Goal: Task Accomplishment & Management: Use online tool/utility

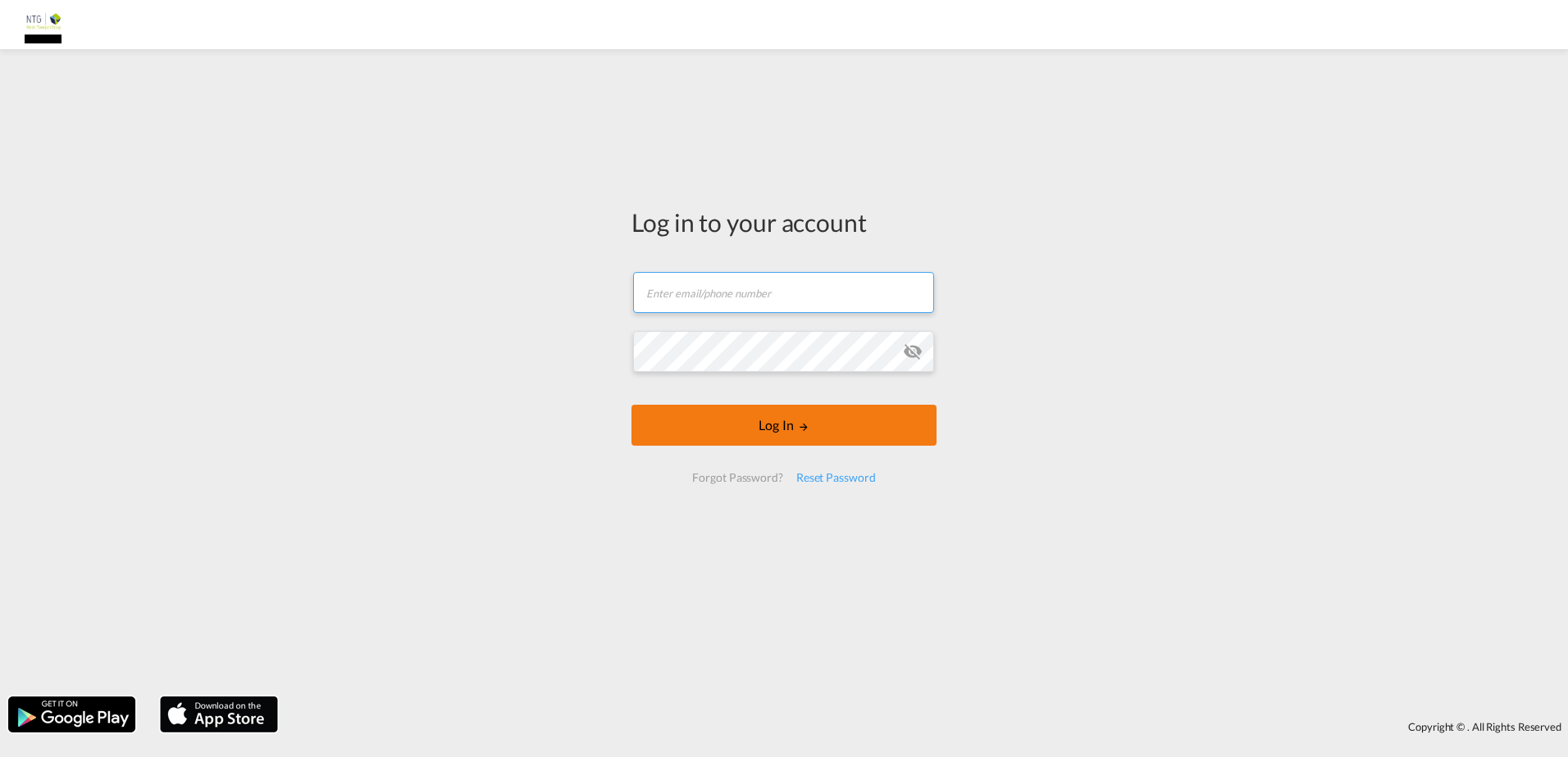
type input "[DOMAIN_NAME][EMAIL_ADDRESS][DOMAIN_NAME]"
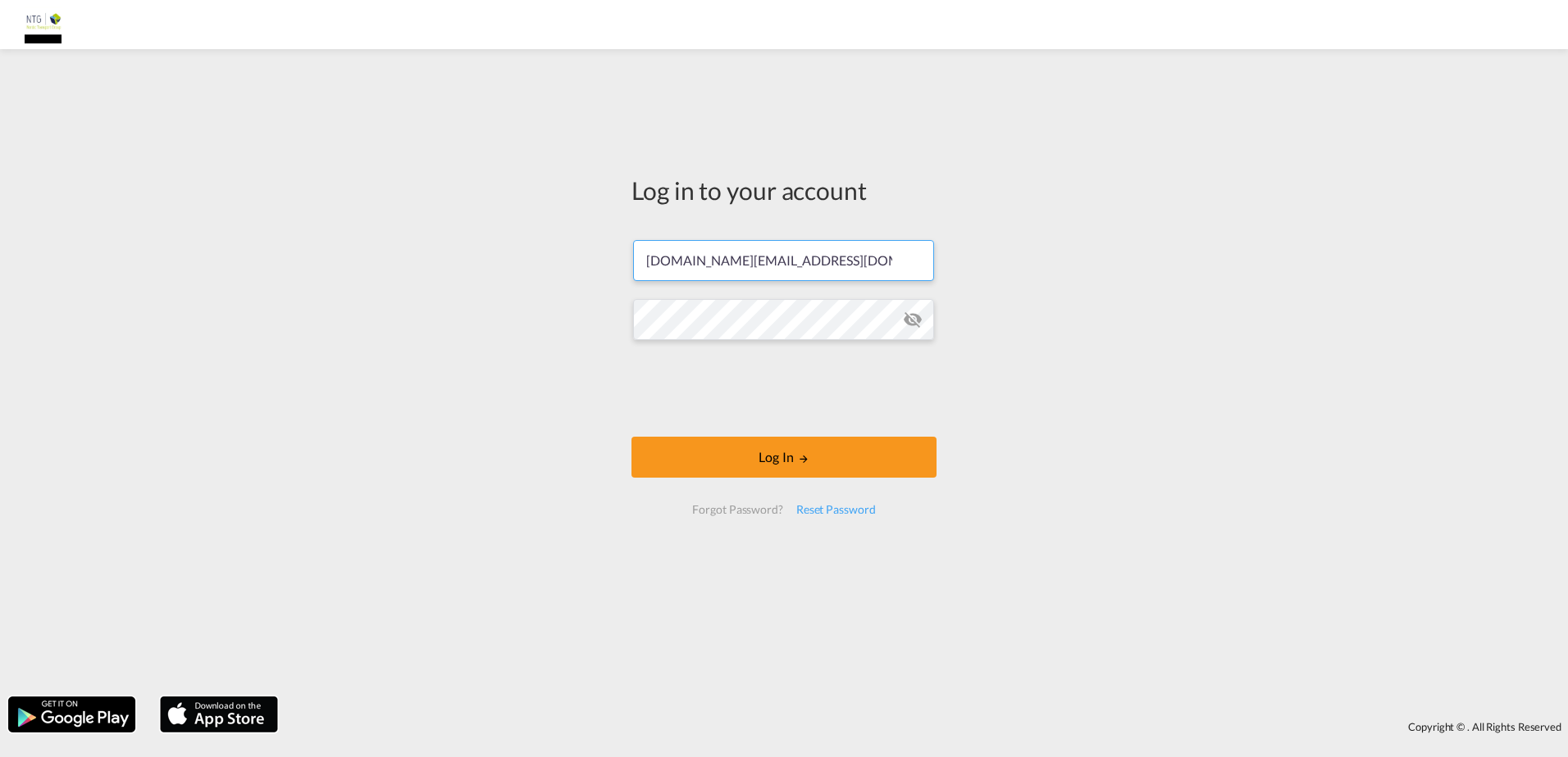
click at [766, 425] on form "[DOMAIN_NAME][EMAIL_ADDRESS][DOMAIN_NAME] Log In Forgot Password? Reset Password" at bounding box center [784, 377] width 305 height 308
click at [790, 457] on button "Log In" at bounding box center [784, 457] width 305 height 41
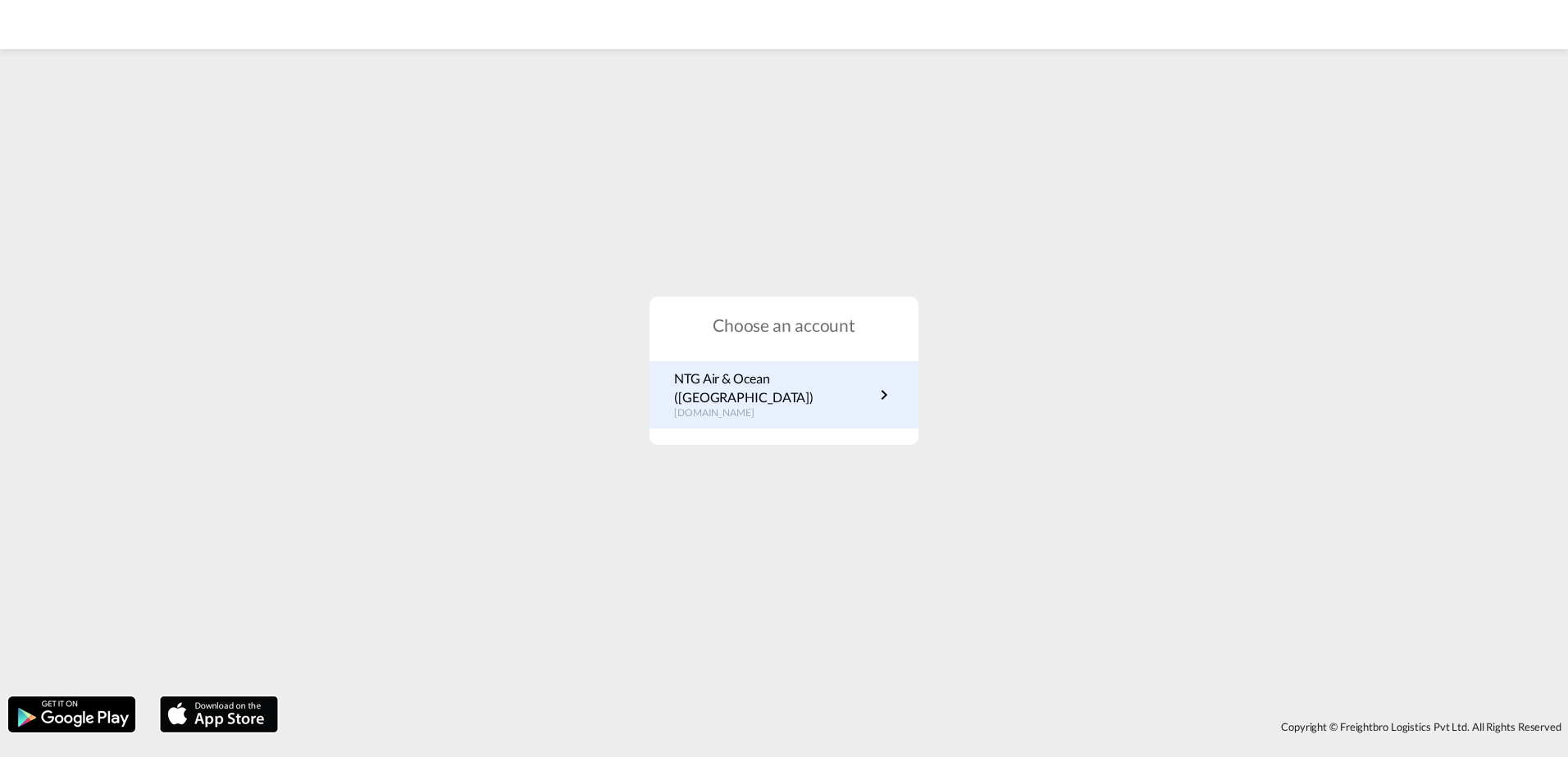
click at [727, 394] on p "NTG Air & Ocean ([GEOGRAPHIC_DATA])" at bounding box center [775, 388] width 200 height 37
